Goal: Task Accomplishment & Management: Manage account settings

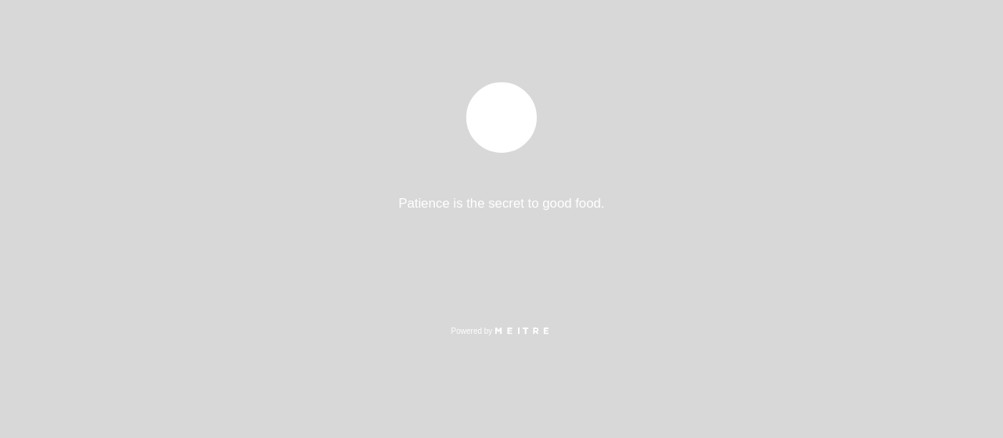
select select "es"
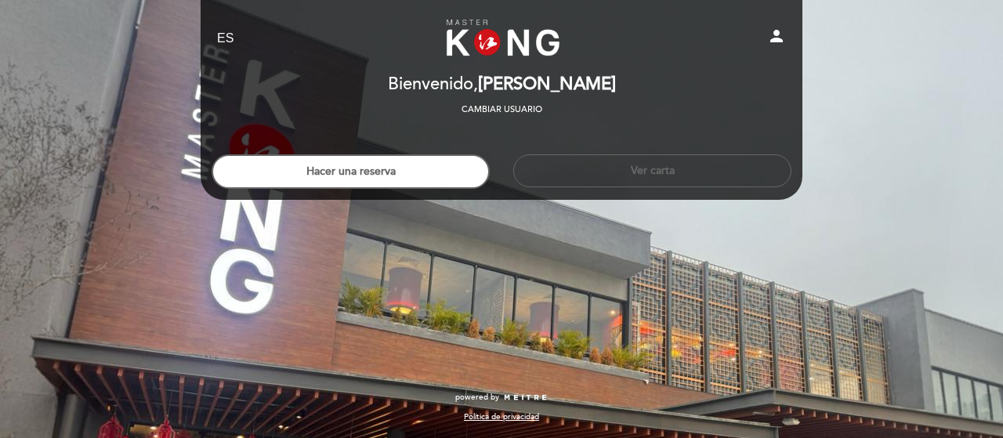
click at [774, 41] on icon "person" at bounding box center [777, 36] width 19 height 19
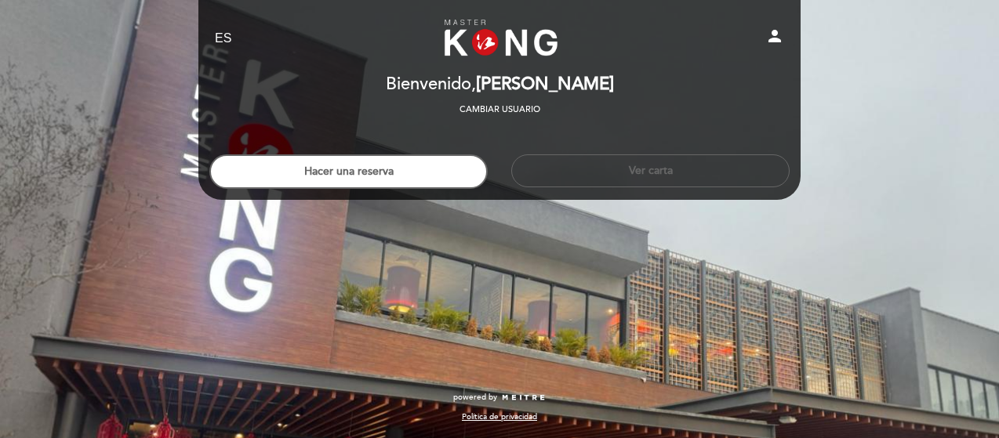
select select "es"
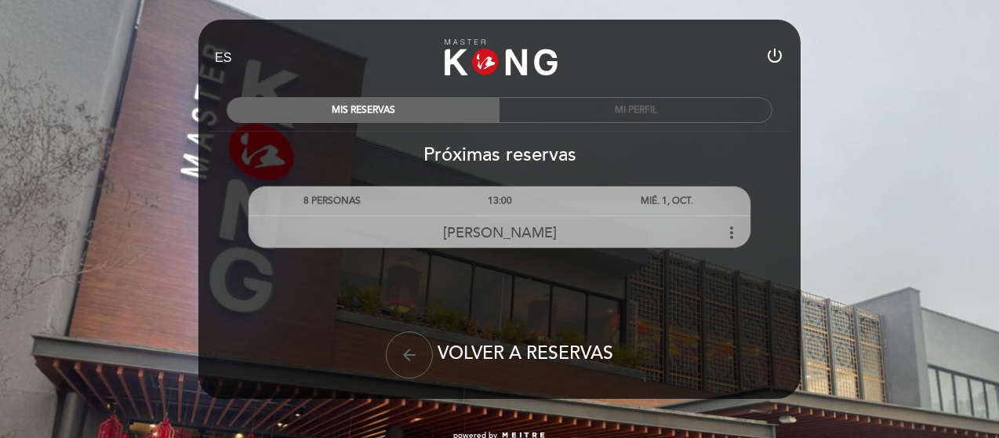
click at [729, 228] on icon "more_vert" at bounding box center [731, 232] width 19 height 19
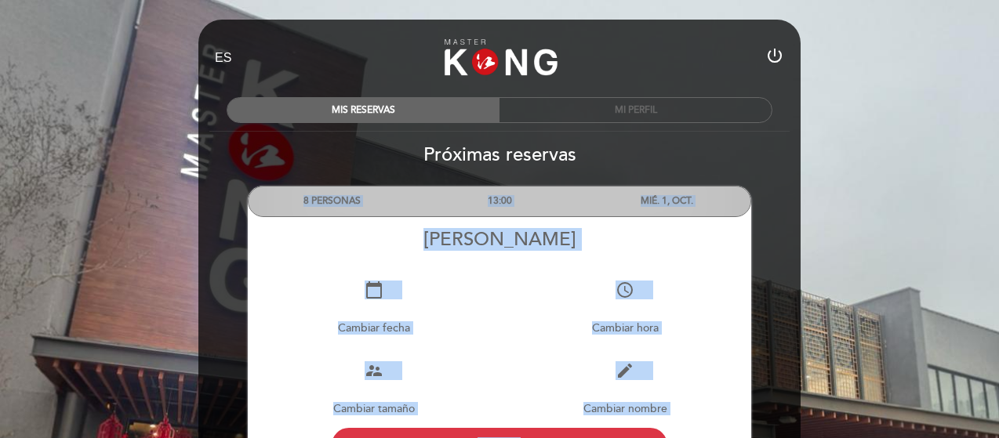
drag, startPoint x: 996, startPoint y: 164, endPoint x: 999, endPoint y: 231, distance: 67.5
click at [999, 232] on html "EN ES PT Master Kong Primavera power_settings_new MIS RESERVAS MI PERFIL Próxim…" at bounding box center [499, 320] width 999 height 641
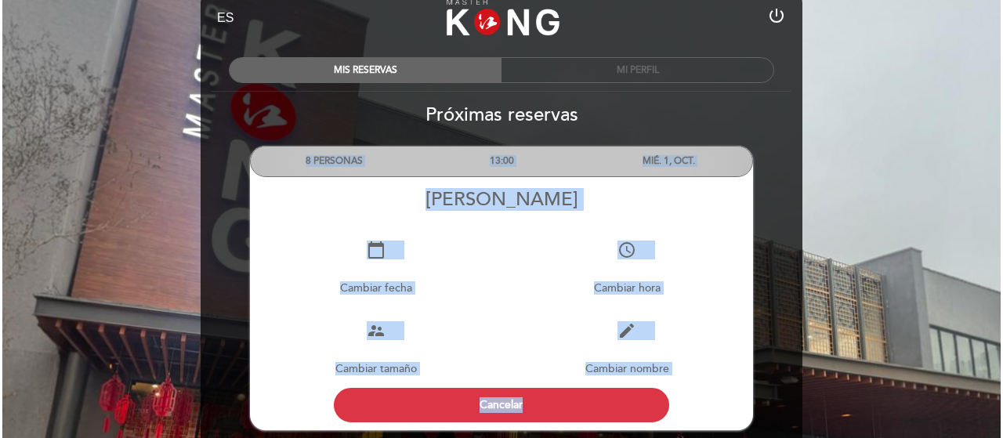
scroll to position [63, 0]
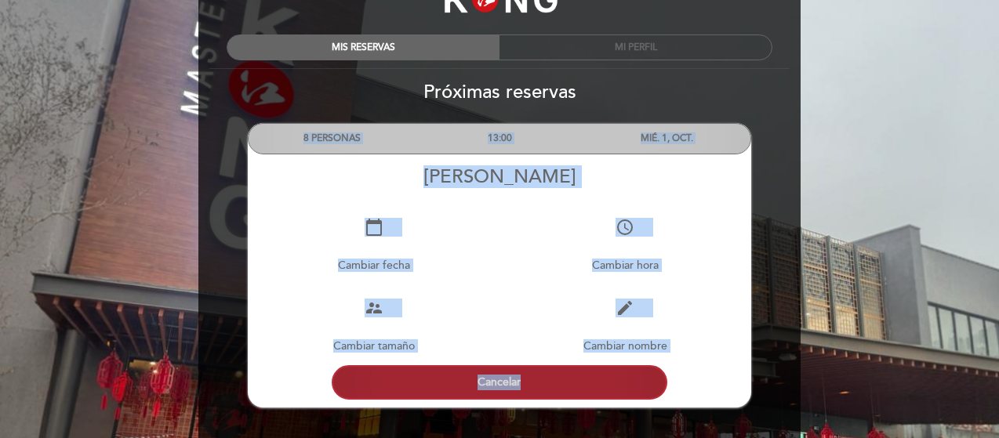
click at [497, 380] on button "Cancelar" at bounding box center [500, 382] width 336 height 34
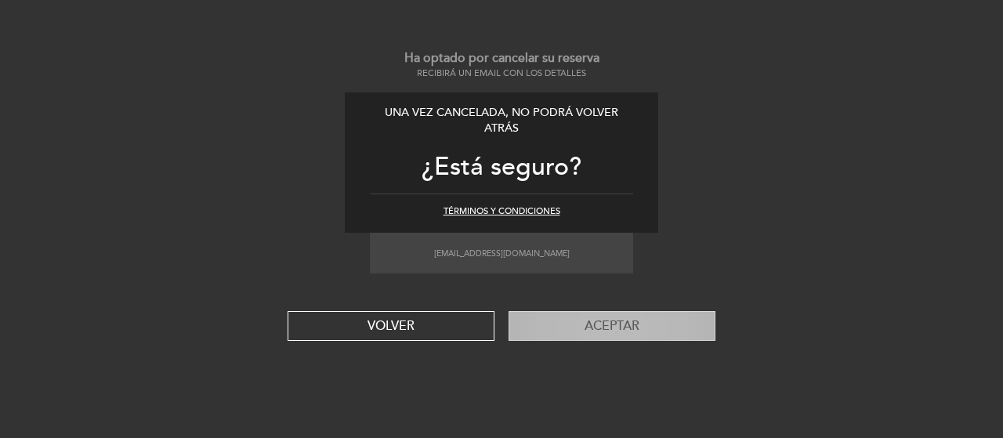
click at [592, 334] on button "Aceptar" at bounding box center [612, 326] width 207 height 30
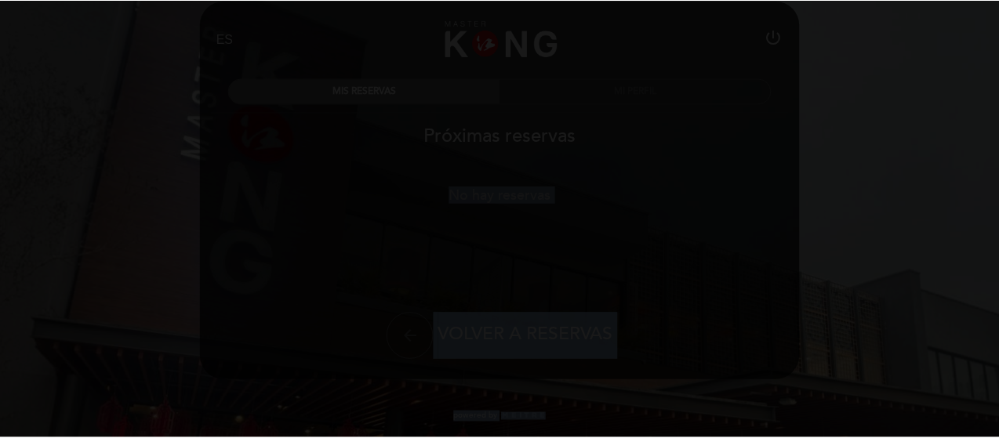
scroll to position [19, 0]
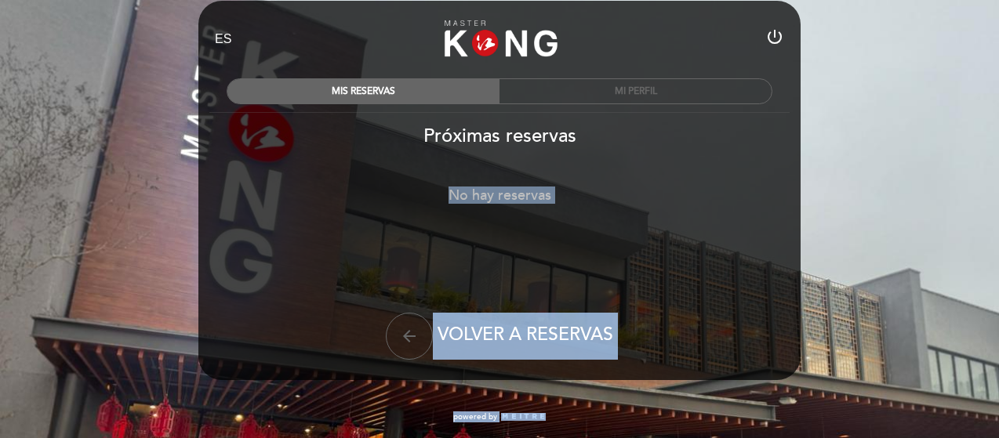
click at [778, 40] on icon "power_settings_new" at bounding box center [774, 36] width 19 height 19
select select "es"
